Goal: Information Seeking & Learning: Learn about a topic

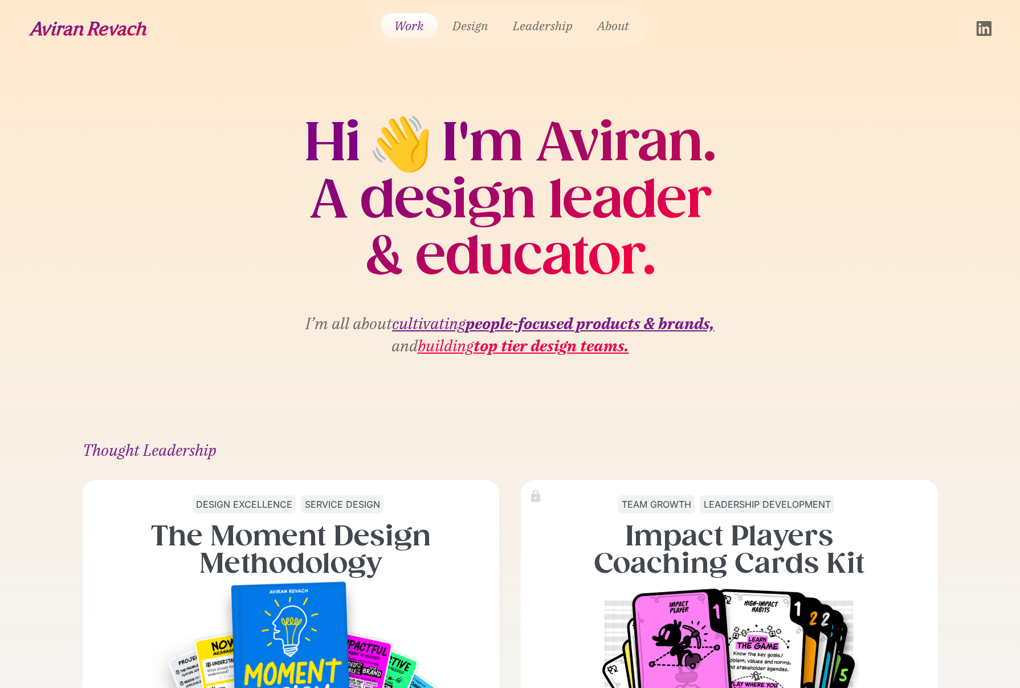
click at [777, 143] on section "Hi 👋 I'm Aviran. A design leader & educator. I’m all about cultivating people-f…" at bounding box center [510, 237] width 1020 height 361
drag, startPoint x: 373, startPoint y: 197, endPoint x: 694, endPoint y: 259, distance: 326.5
click at [694, 259] on h2 "A design leader & educator." at bounding box center [510, 227] width 412 height 113
click at [735, 260] on section "Hi 👋 I'm Aviran. A design leader & educator. I’m all about cultivating people-f…" at bounding box center [510, 237] width 1020 height 361
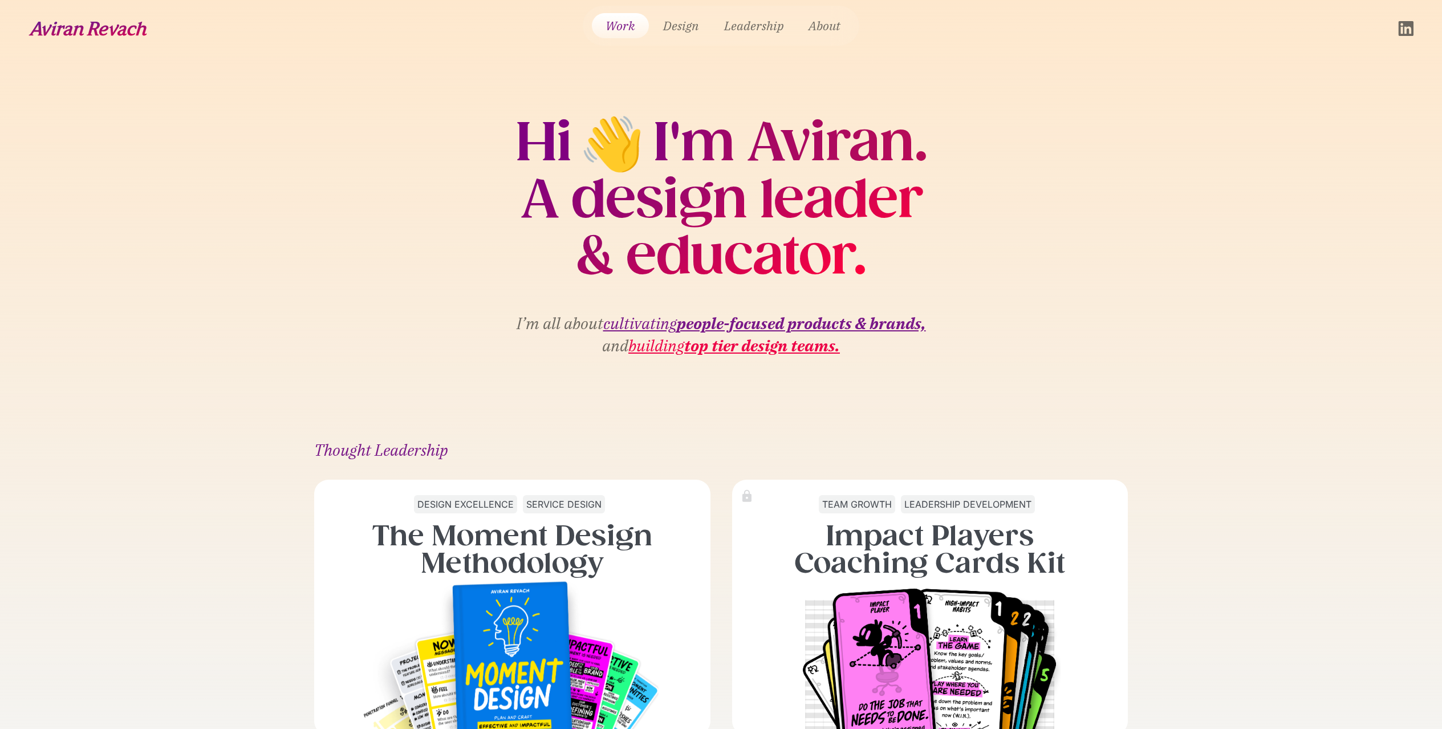
drag, startPoint x: 534, startPoint y: 133, endPoint x: 893, endPoint y: 276, distance: 386.1
click at [893, 276] on div "Hi 👋 I'm Aviran. A design leader & educator." at bounding box center [721, 199] width 412 height 170
click at [889, 270] on h2 "A design leader & educator." at bounding box center [721, 227] width 412 height 113
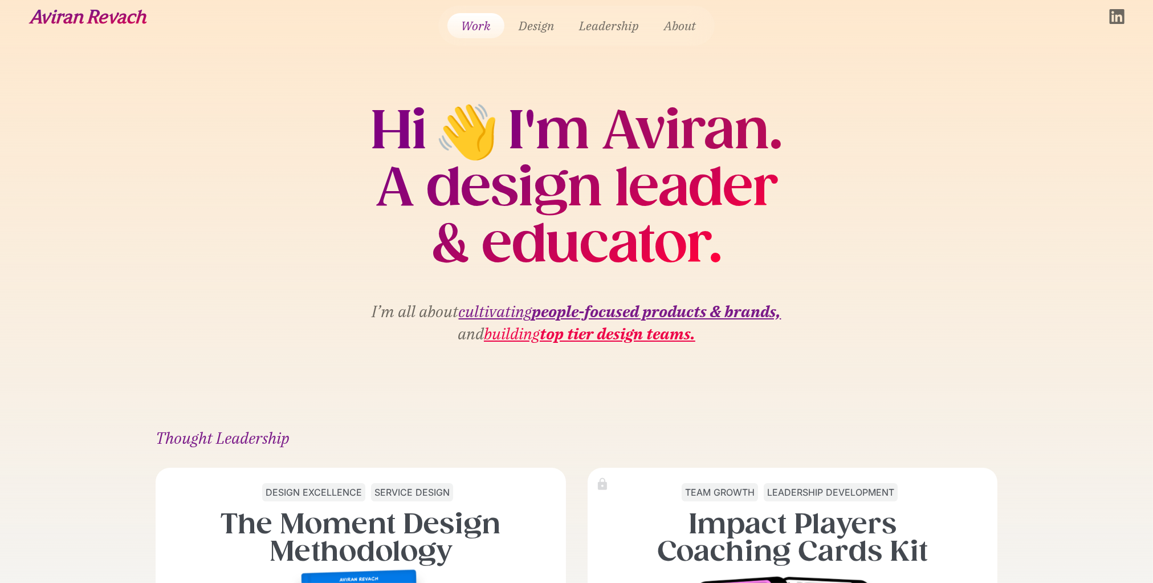
scroll to position [13, 0]
click at [592, 309] on strong "people-focused products & brands," at bounding box center [656, 310] width 249 height 21
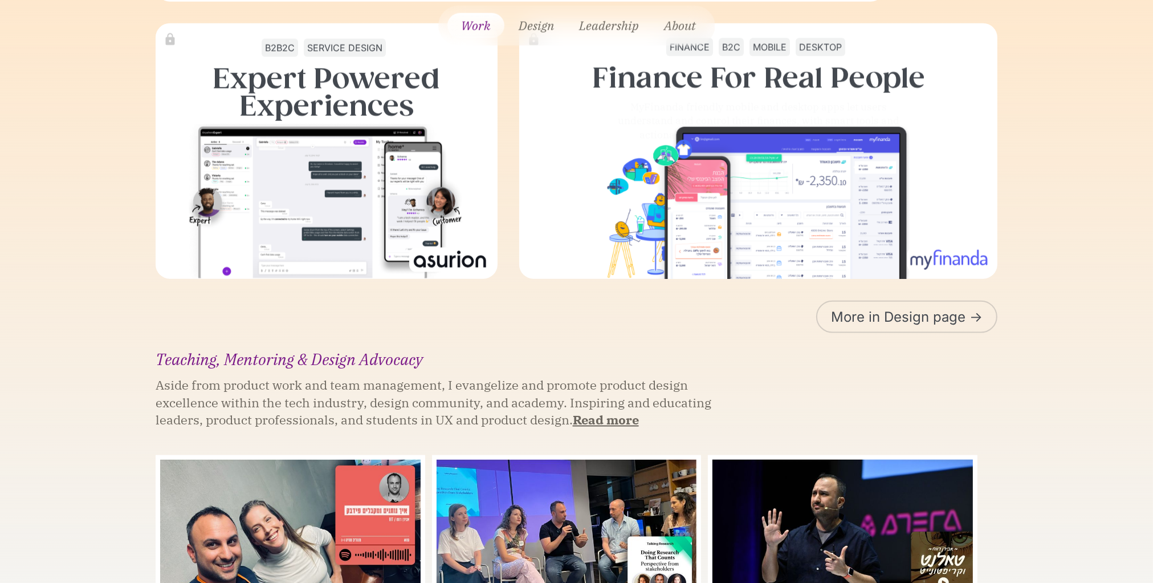
scroll to position [1865, 0]
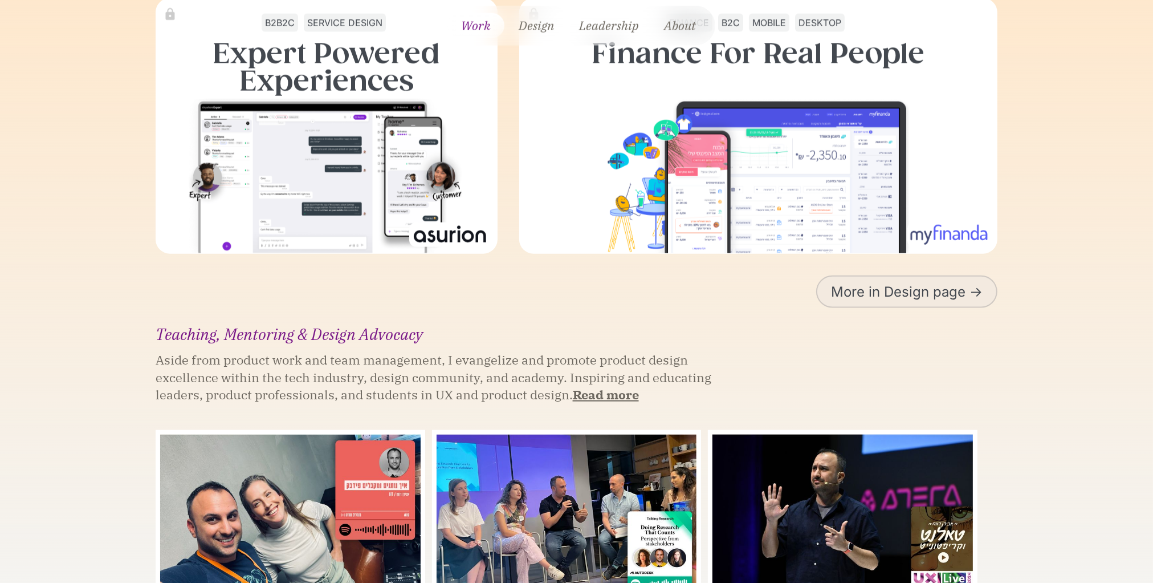
click at [851, 283] on link "More in Design page ->" at bounding box center [906, 291] width 181 height 32
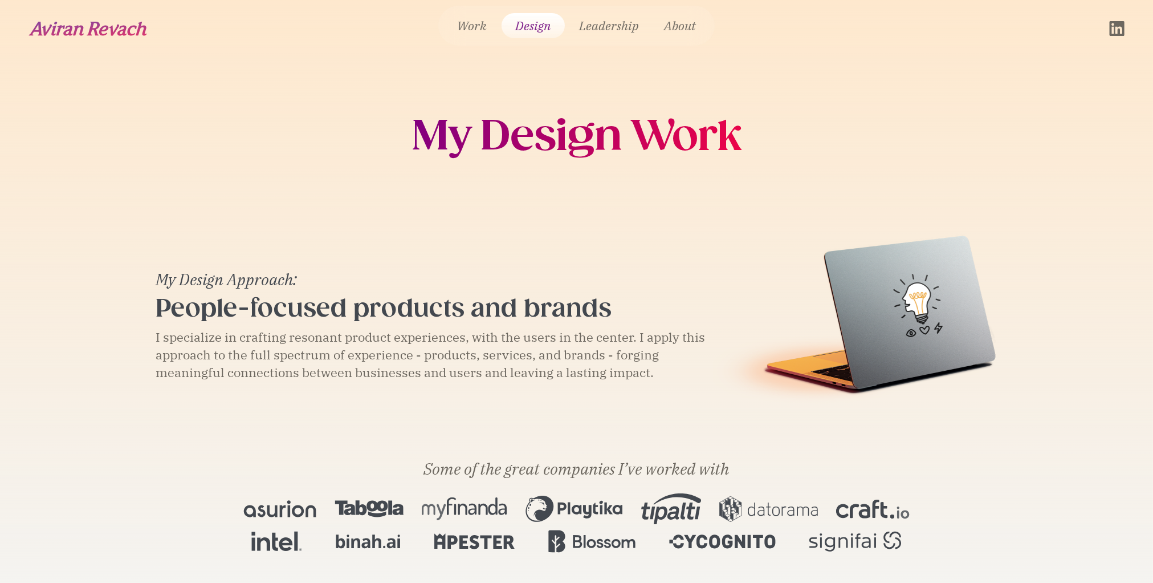
click at [96, 32] on img "home" at bounding box center [88, 28] width 119 height 15
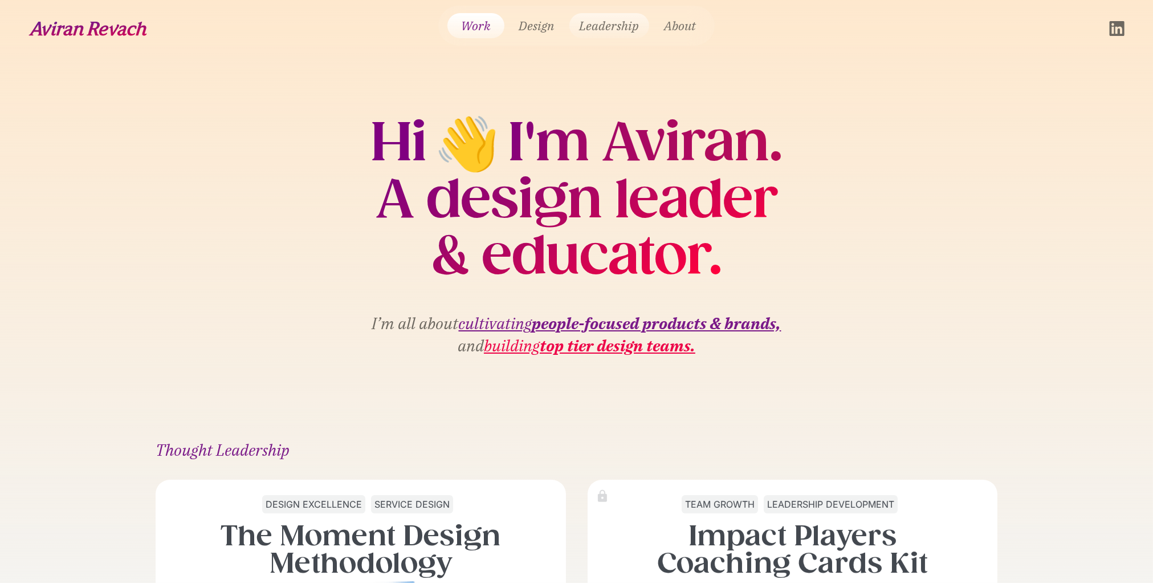
click at [597, 29] on link "Leadership" at bounding box center [610, 25] width 80 height 25
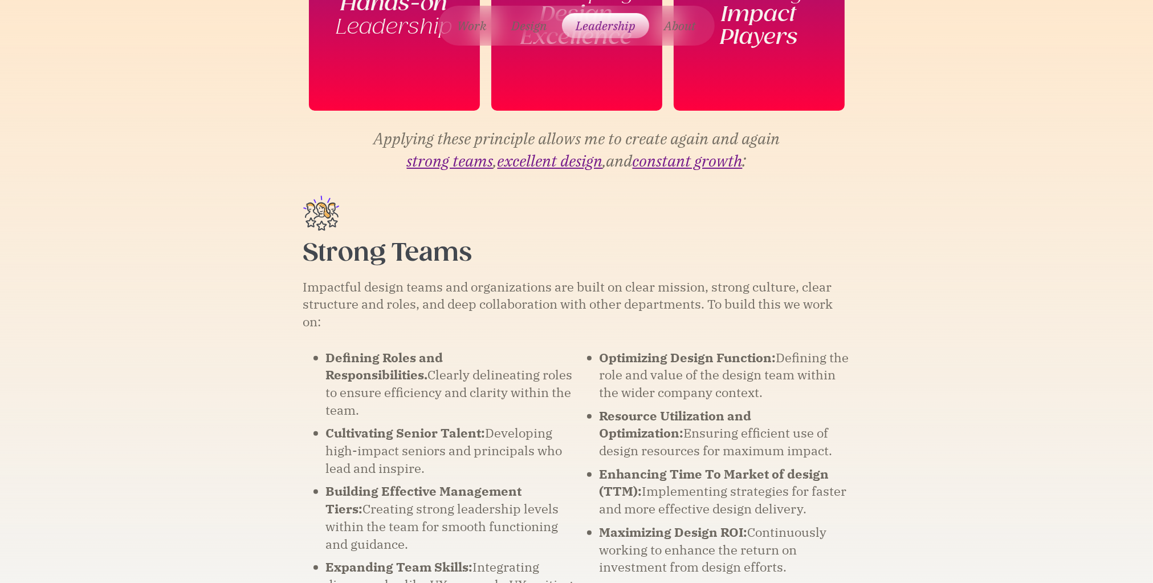
scroll to position [568, 0]
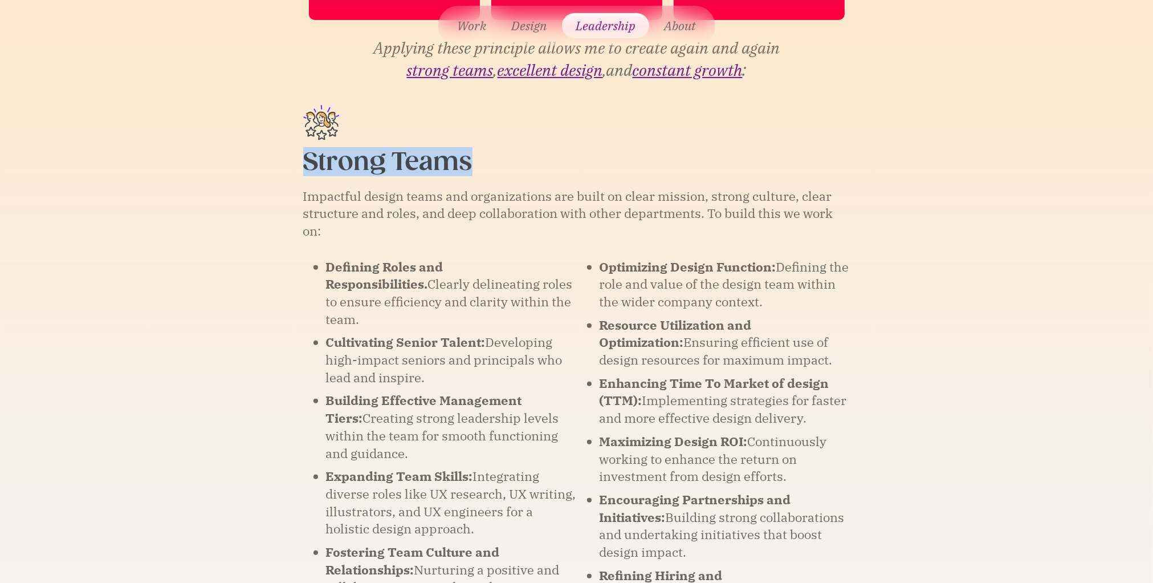
drag, startPoint x: 313, startPoint y: 161, endPoint x: 474, endPoint y: 161, distance: 161.3
click at [474, 161] on div "Strong Teams Impactful design teams and organizations are built on clear missio…" at bounding box center [576, 422] width 627 height 673
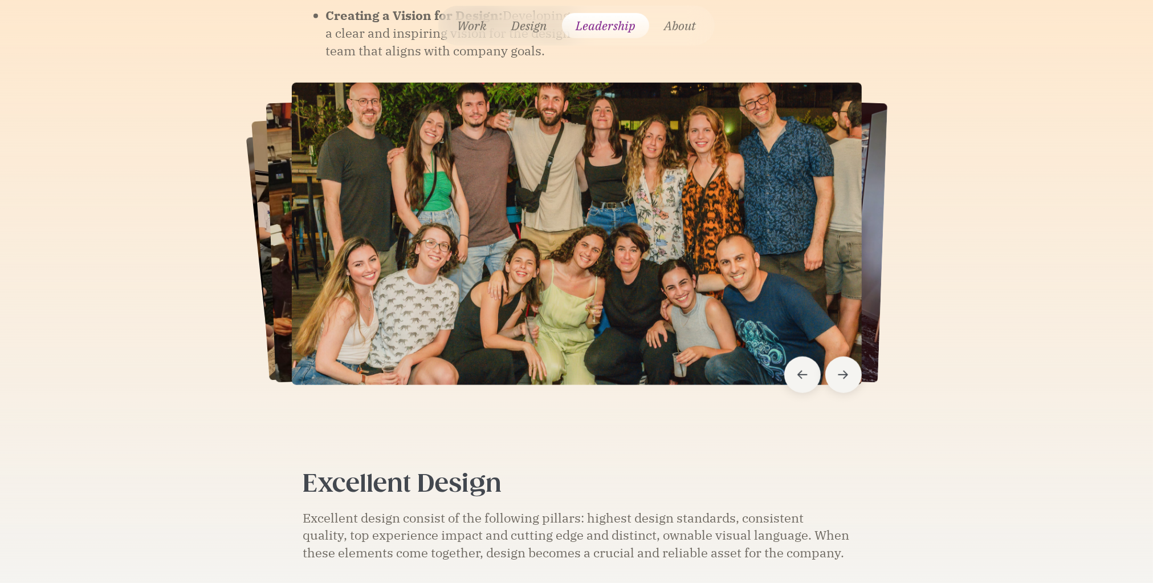
scroll to position [1259, 0]
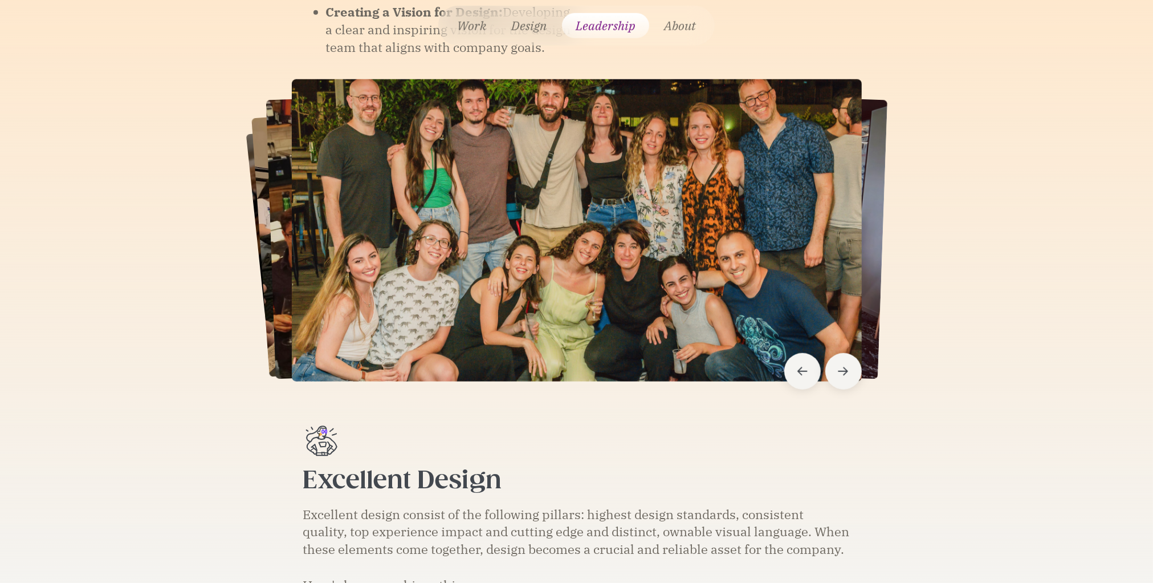
click at [841, 365] on icon "Next slide" at bounding box center [843, 370] width 11 height 11
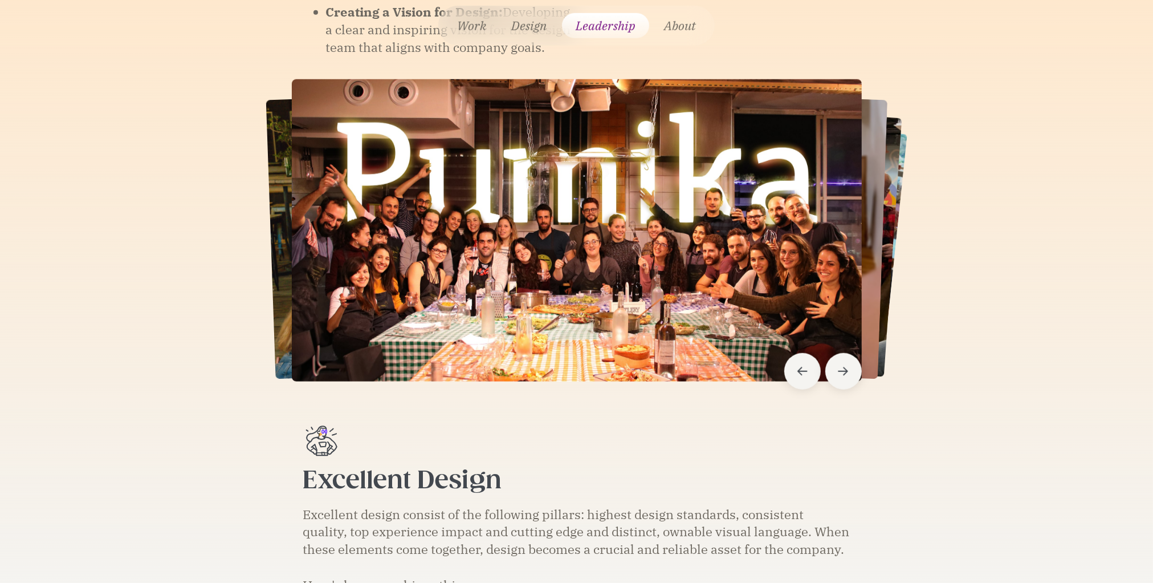
click at [841, 365] on icon "Next slide" at bounding box center [843, 370] width 11 height 11
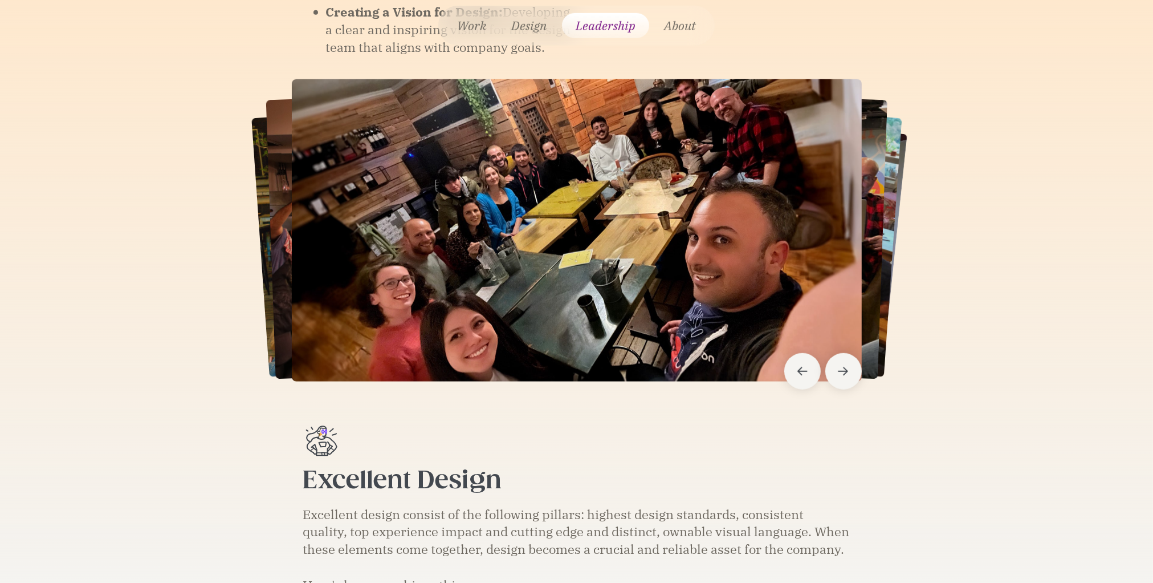
click at [841, 365] on icon "Next slide" at bounding box center [843, 370] width 11 height 11
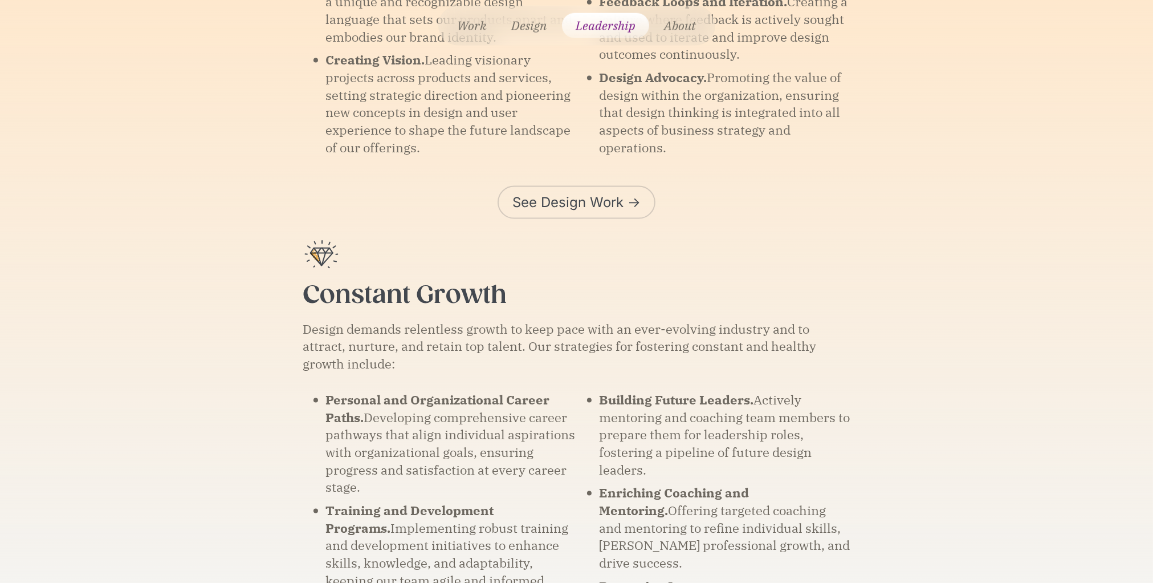
scroll to position [2231, 0]
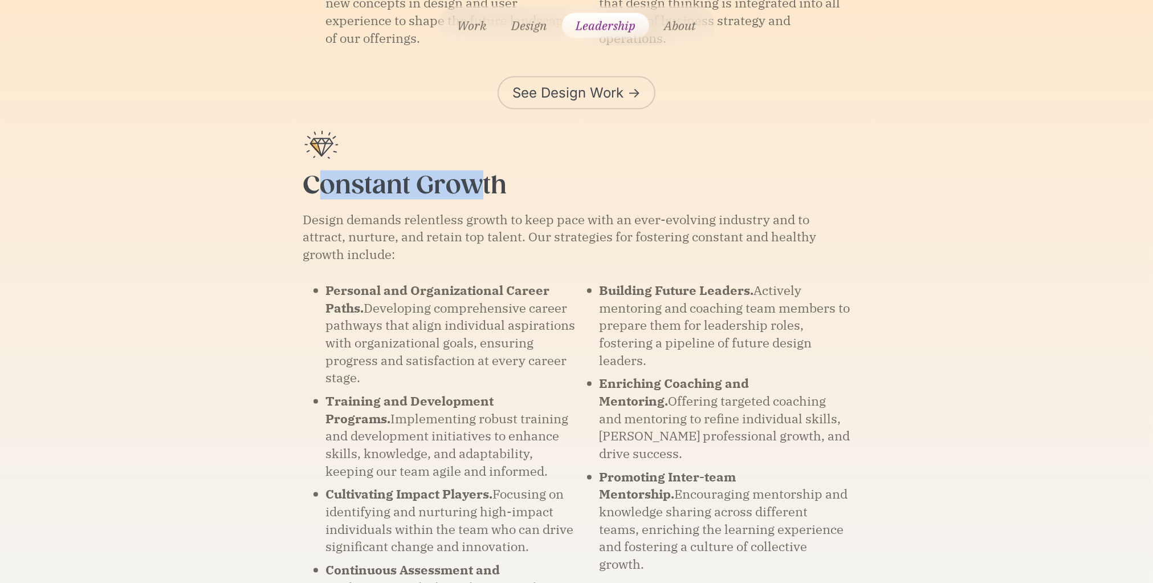
drag, startPoint x: 320, startPoint y: 169, endPoint x: 480, endPoint y: 166, distance: 159.6
click at [480, 173] on div "Constant Growth" at bounding box center [405, 185] width 204 height 24
click at [584, 176] on div "Constant Growth" at bounding box center [576, 185] width 547 height 24
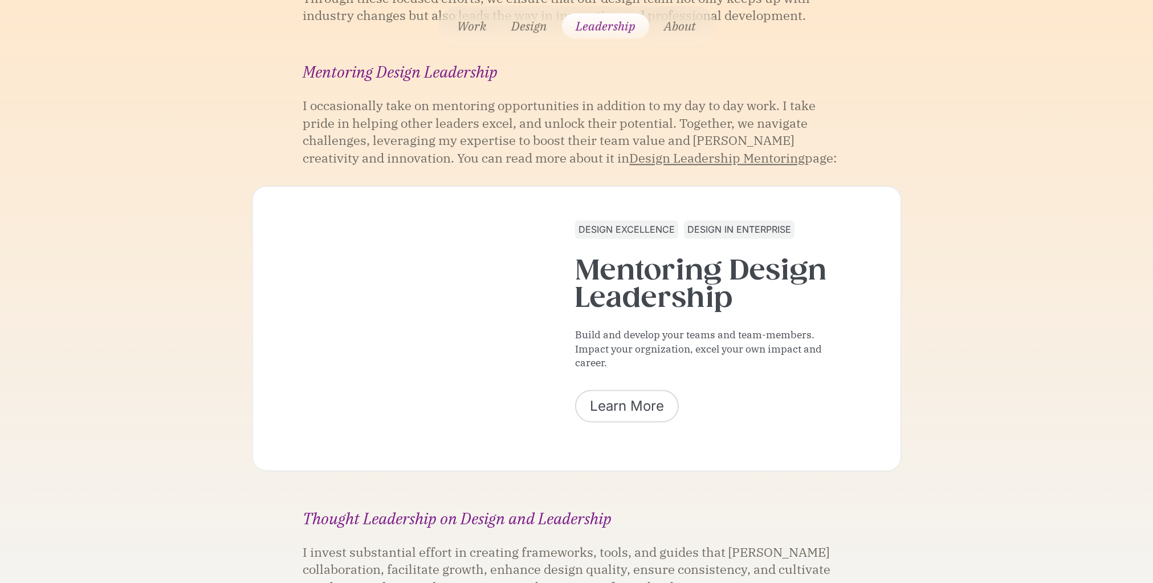
scroll to position [2992, 0]
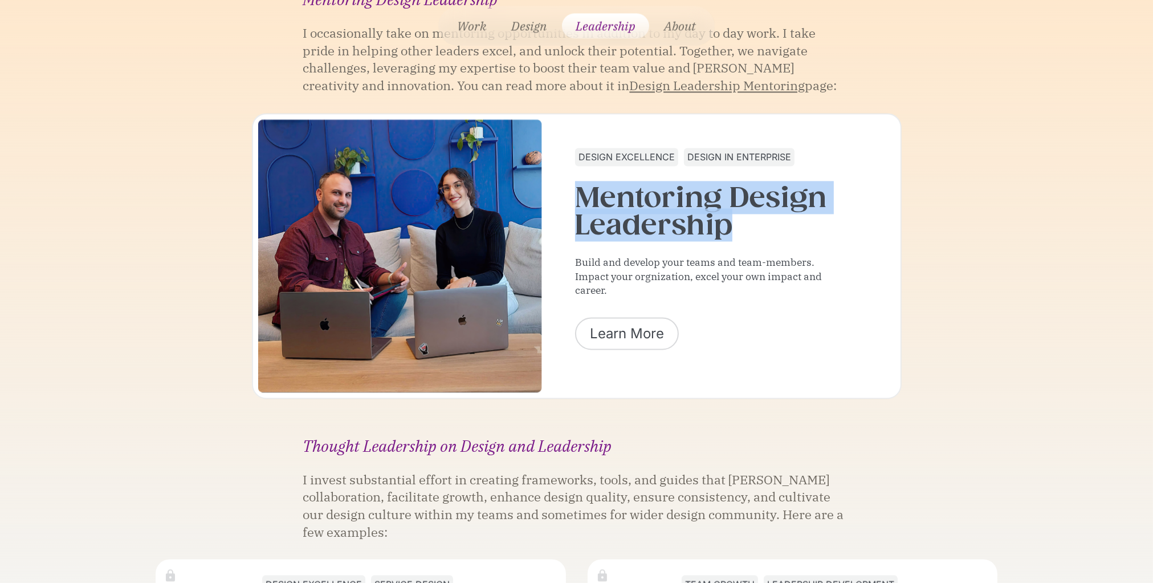
drag, startPoint x: 579, startPoint y: 157, endPoint x: 766, endPoint y: 200, distance: 191.8
click at [766, 200] on div "Mentoring Design Leadership" at bounding box center [711, 211] width 272 height 55
click at [765, 200] on div "Mentoring Design Leadership" at bounding box center [711, 211] width 272 height 55
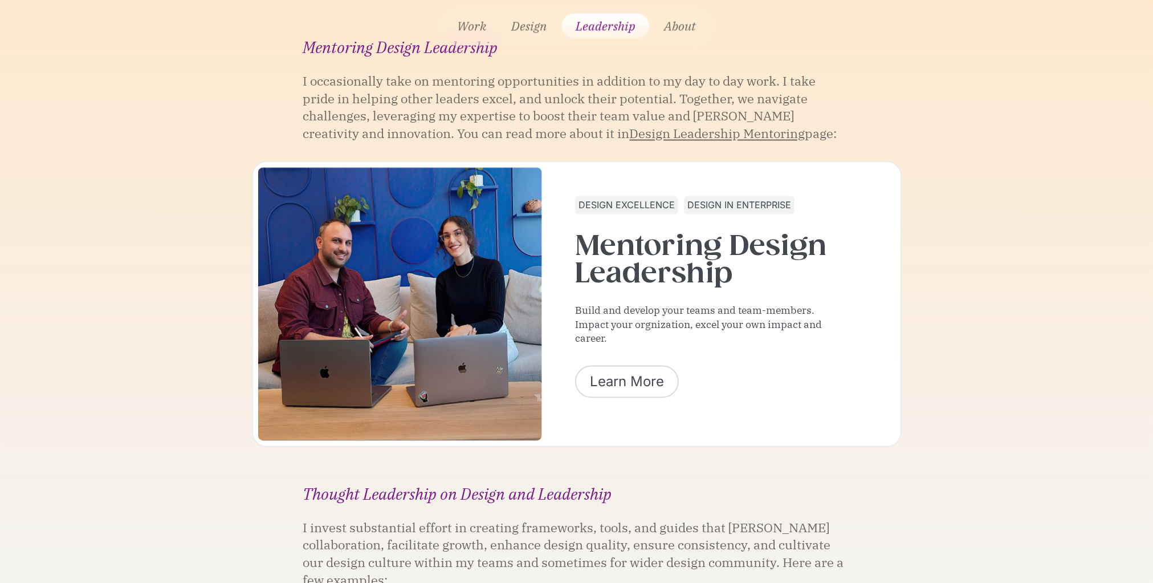
scroll to position [2944, 0]
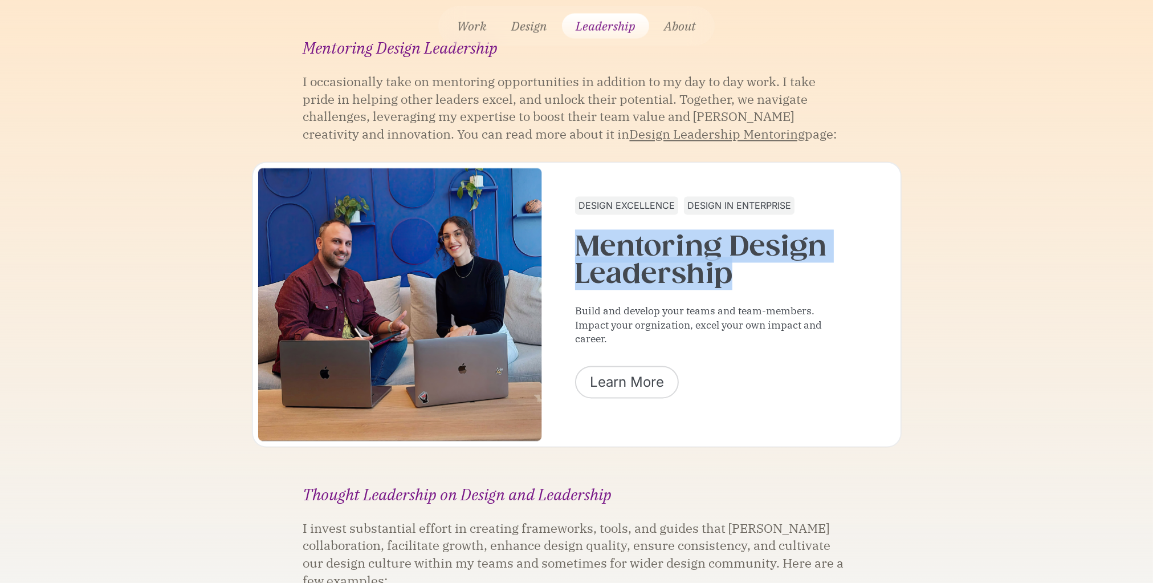
drag, startPoint x: 576, startPoint y: 201, endPoint x: 763, endPoint y: 246, distance: 191.7
click at [763, 246] on div "Mentoring Design Leadership" at bounding box center [711, 259] width 272 height 55
click at [727, 241] on div "Mentoring Design Leadership" at bounding box center [711, 259] width 272 height 55
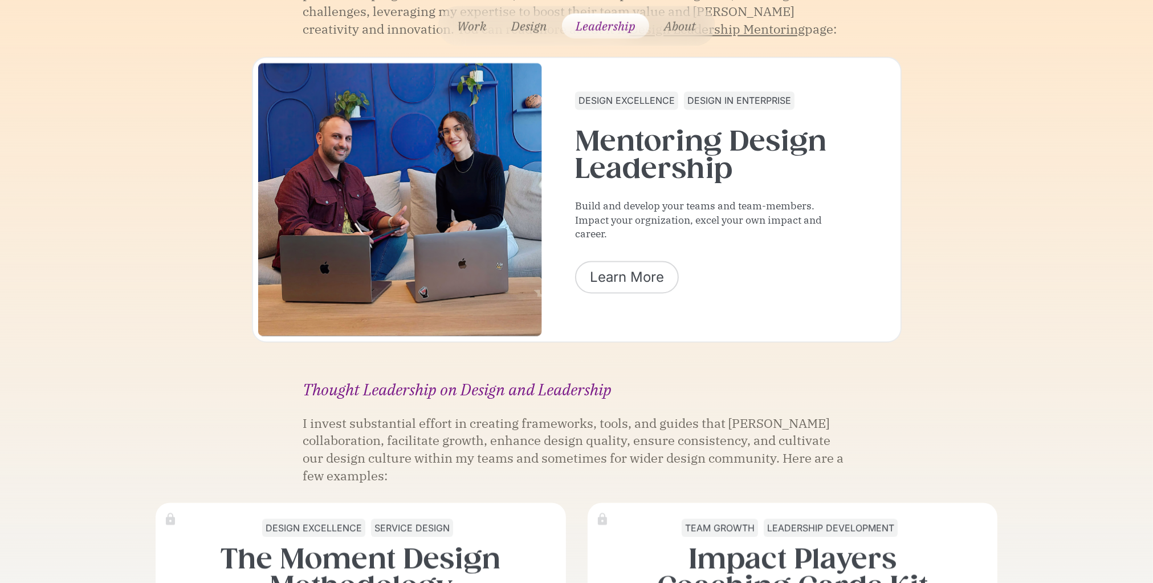
scroll to position [0, 0]
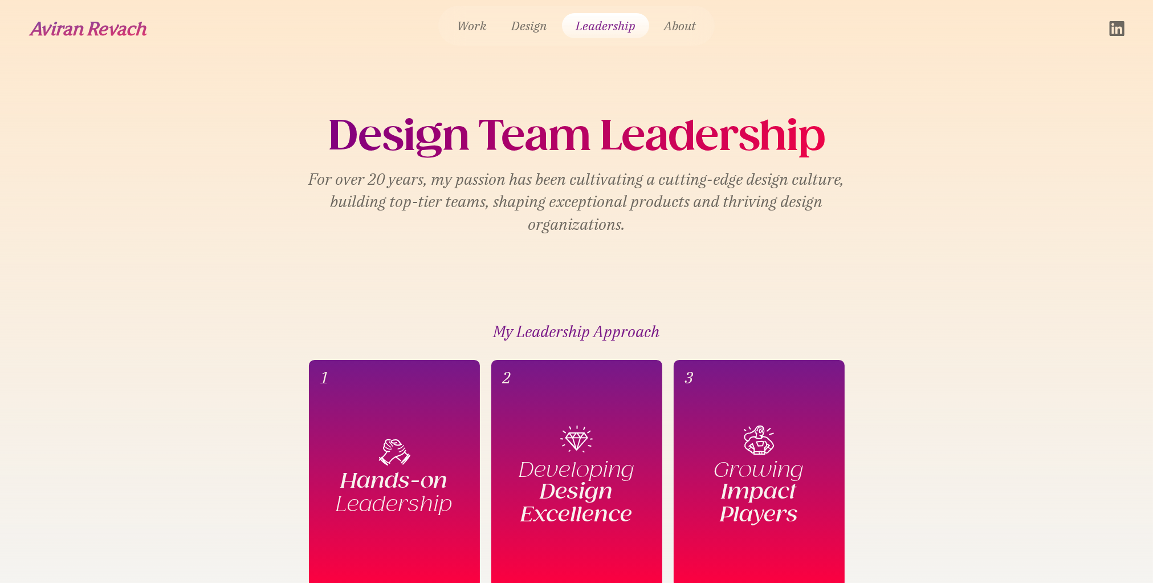
click at [78, 34] on img "home" at bounding box center [88, 28] width 119 height 15
